Goal: Task Accomplishment & Management: Manage account settings

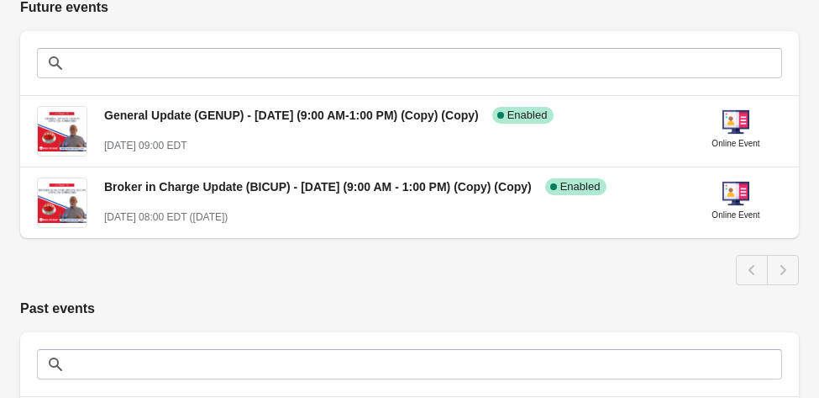
scroll to position [400, 0]
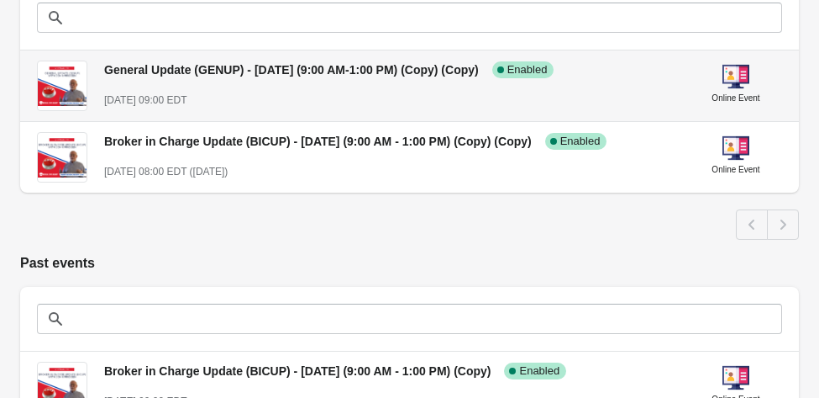
click at [435, 73] on span "General Update (GENUP) - [DATE] (9:00 AM-1:00 PM) (Copy) (Copy)" at bounding box center [291, 69] width 375 height 13
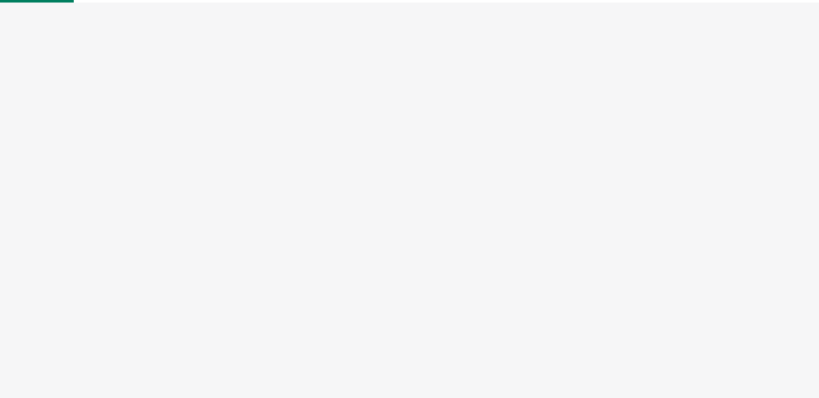
select select "US"
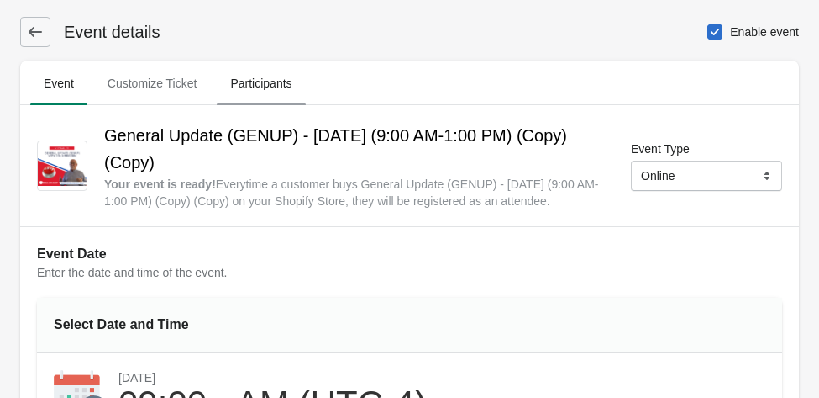
click at [266, 83] on span "Participants" at bounding box center [261, 83] width 88 height 30
select select "US"
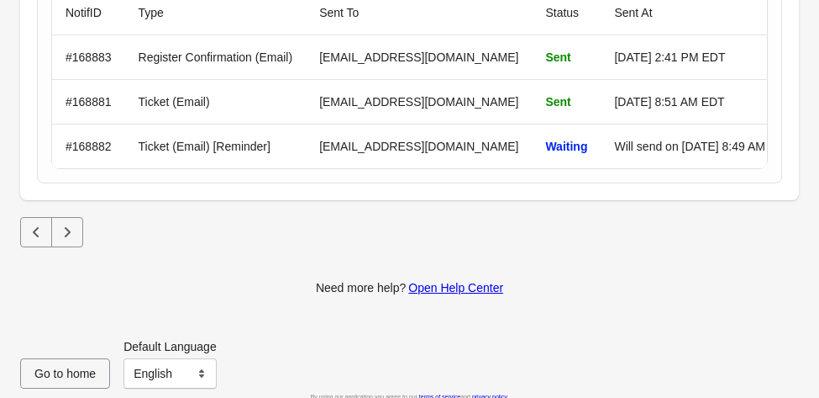
scroll to position [1468, 0]
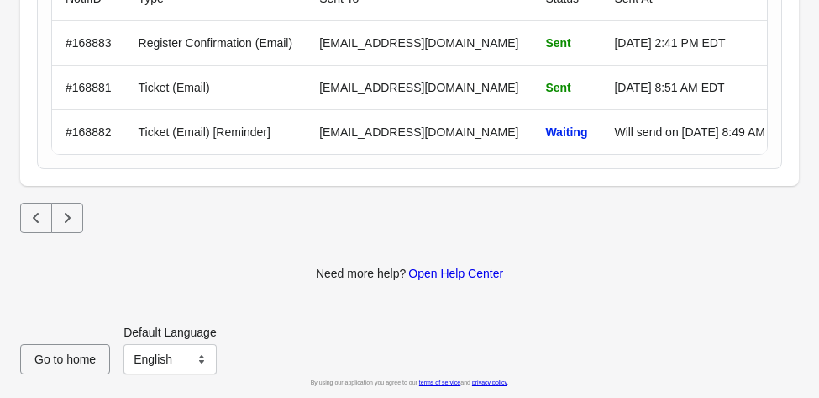
click at [70, 219] on icon "Next" at bounding box center [67, 217] width 17 height 17
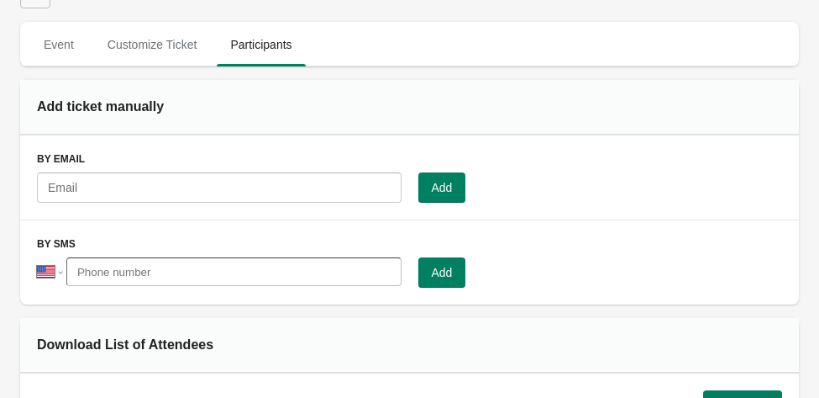
scroll to position [0, 0]
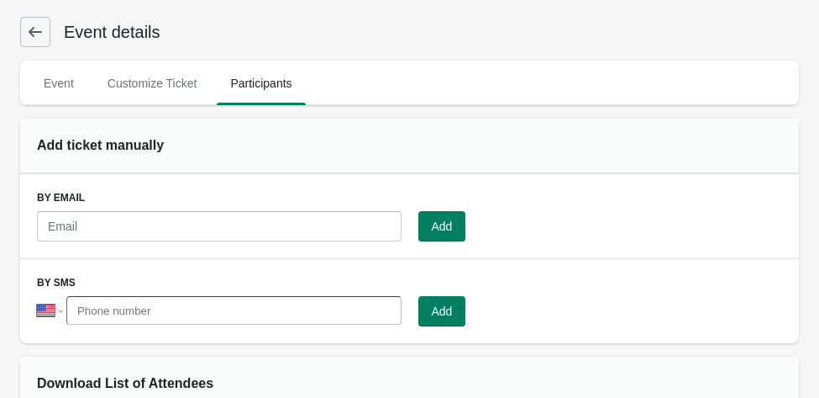
click at [29, 37] on icon at bounding box center [35, 32] width 17 height 17
